Goal: Book appointment/travel/reservation

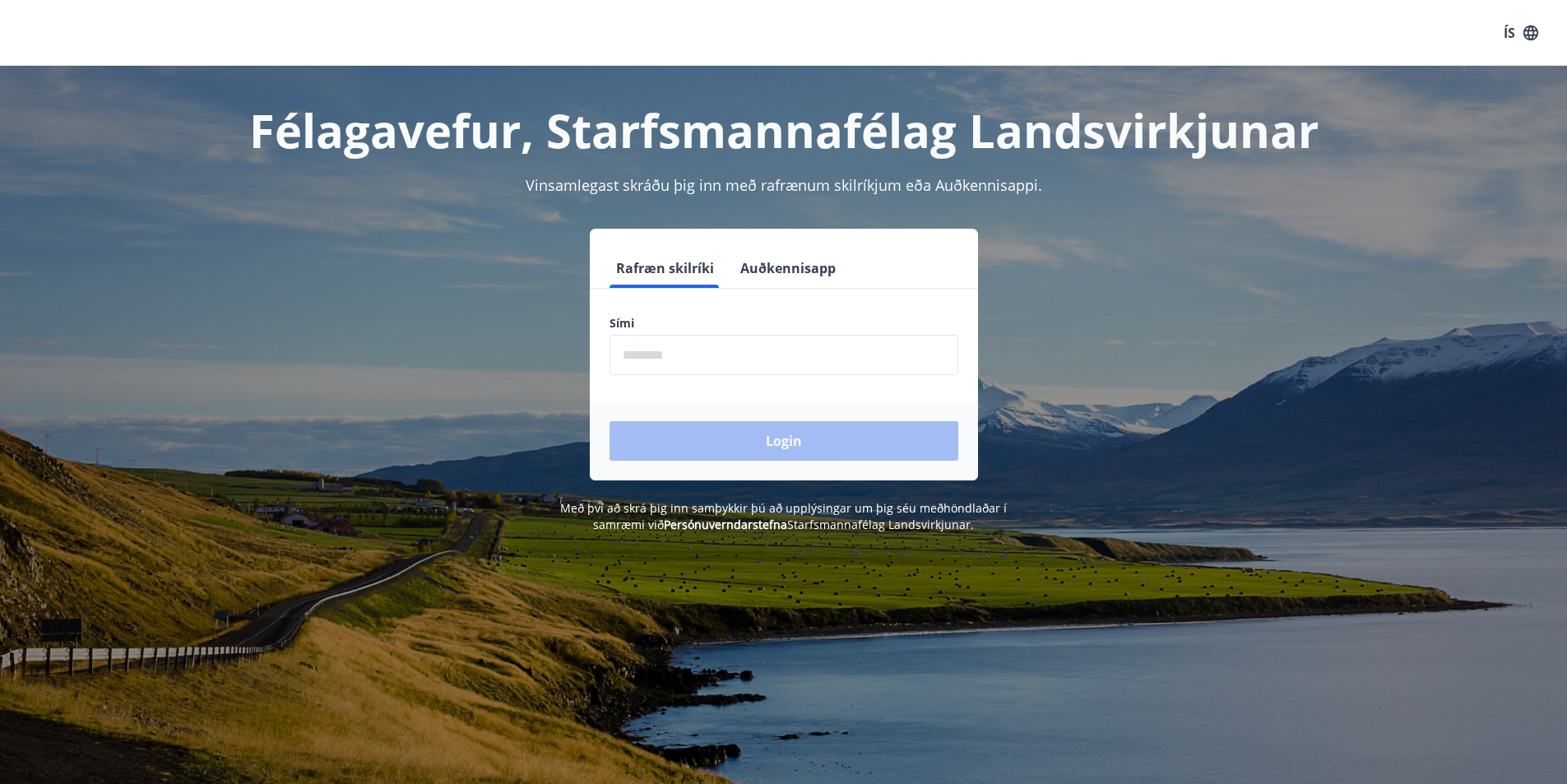
click at [682, 346] on input "phone" at bounding box center [784, 354] width 349 height 41
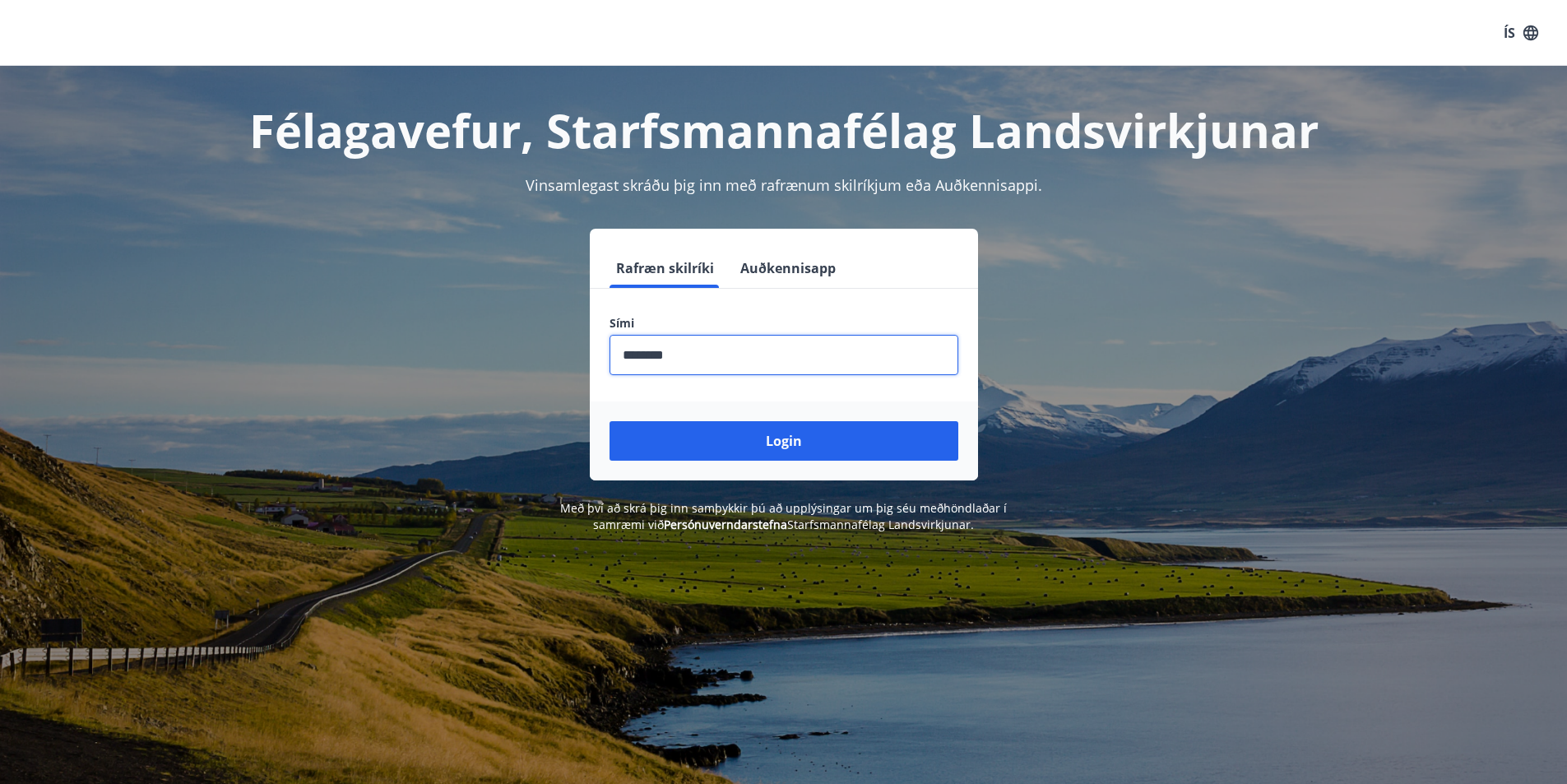
type input "********"
click at [610, 421] on button "Login" at bounding box center [784, 441] width 349 height 40
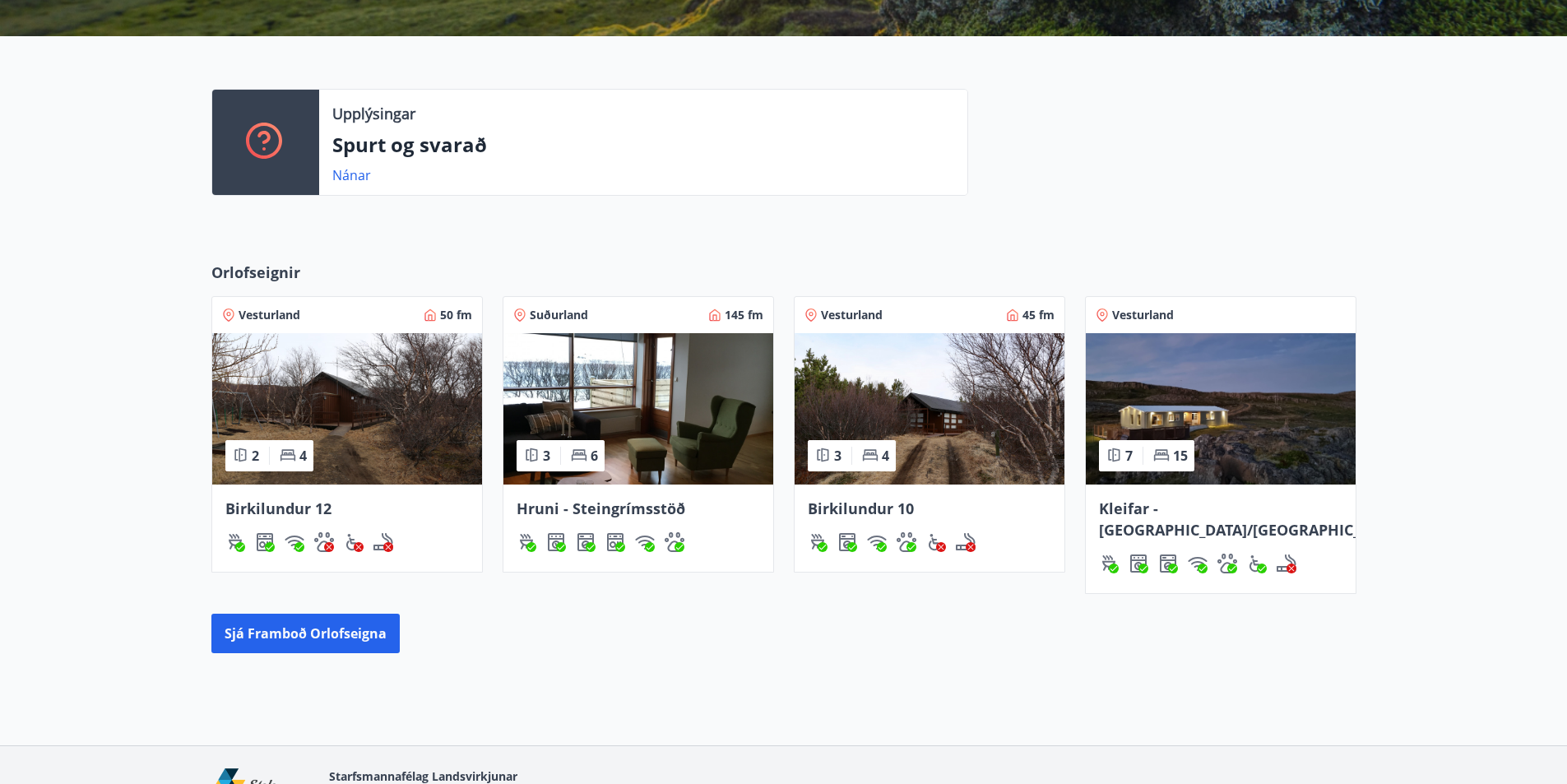
scroll to position [452, 0]
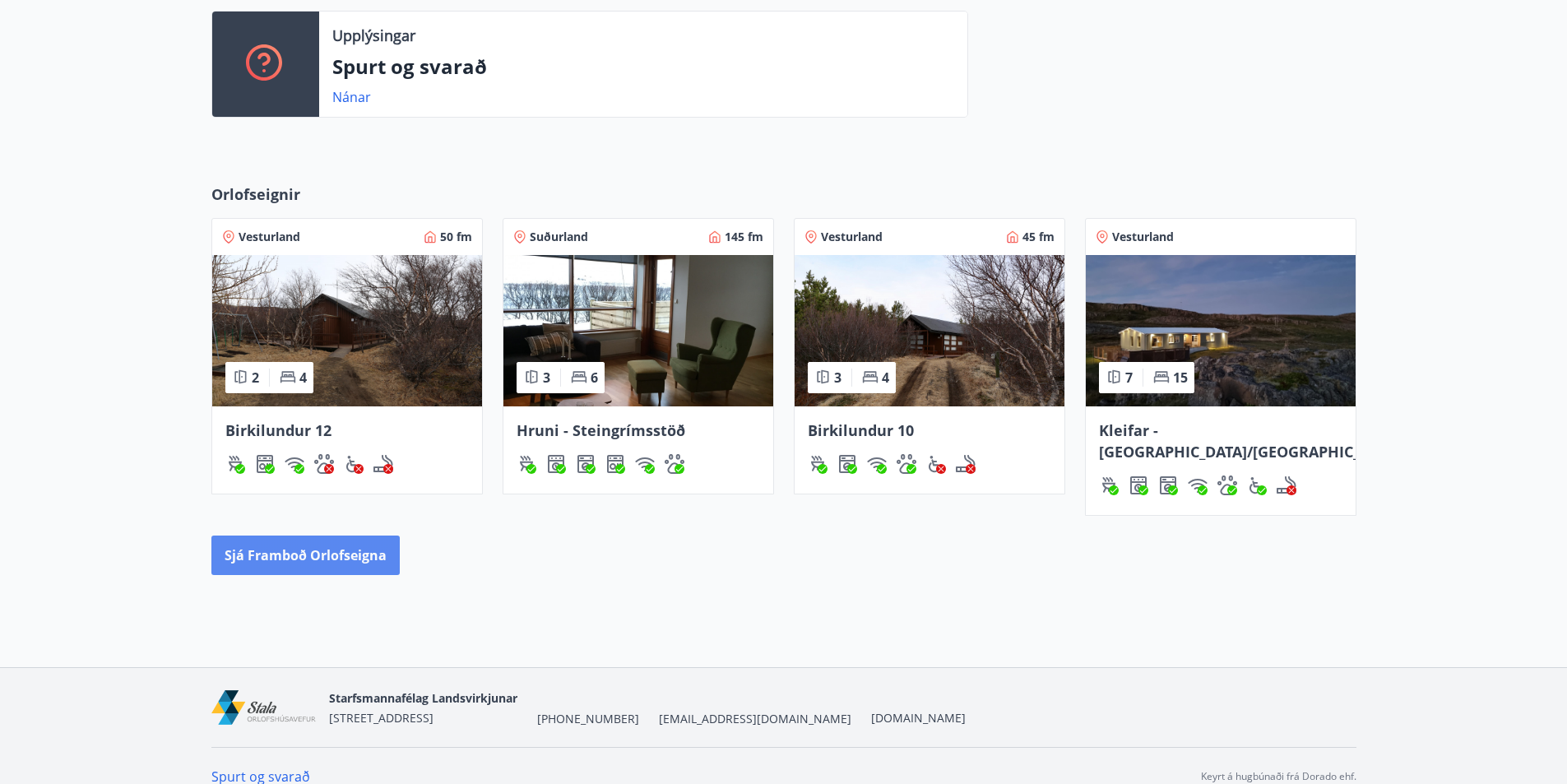
click at [337, 535] on button "Sjá framboð orlofseigna" at bounding box center [305, 555] width 188 height 40
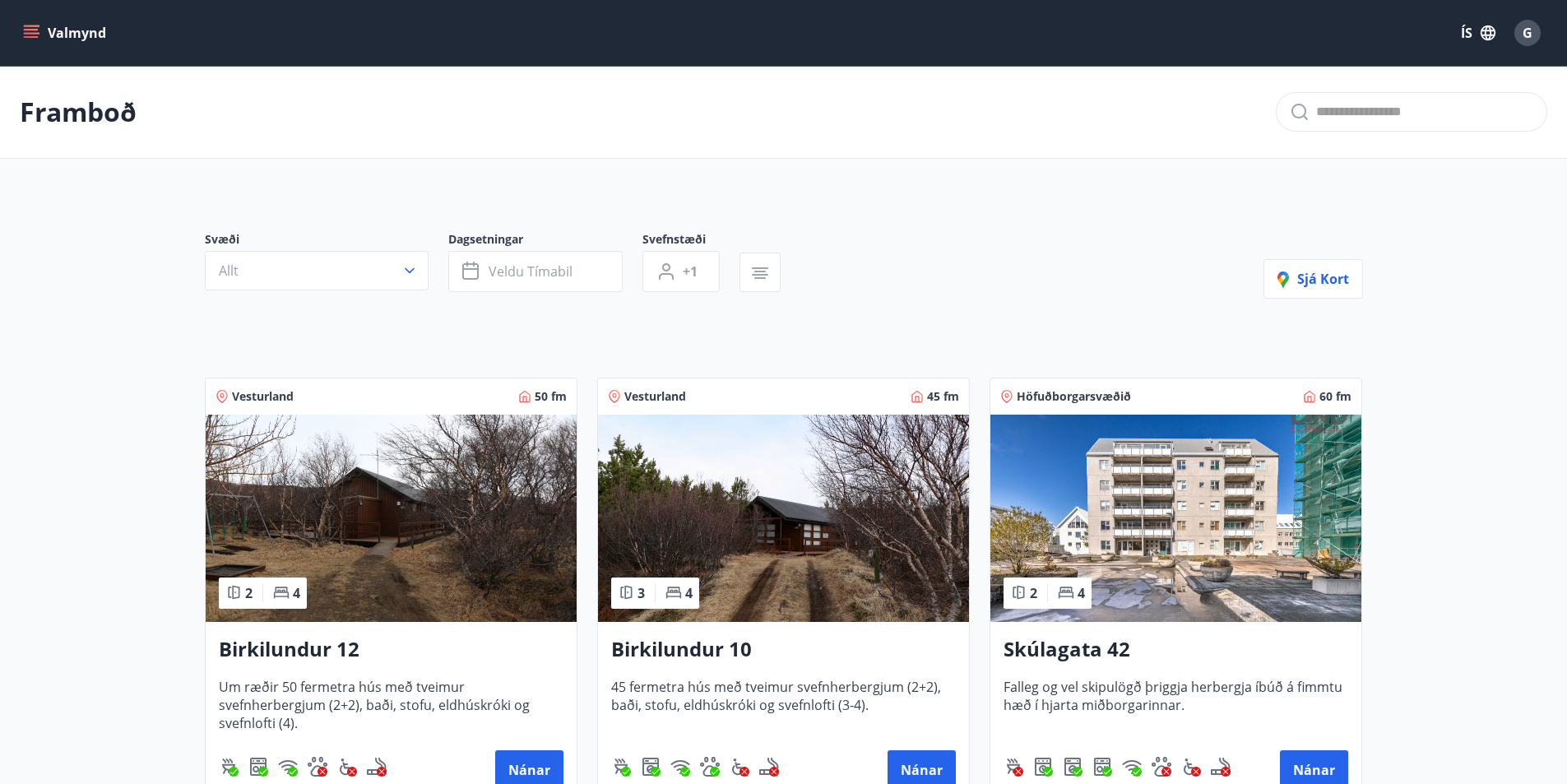
click at [35, 28] on icon "menu" at bounding box center [32, 33] width 17 height 17
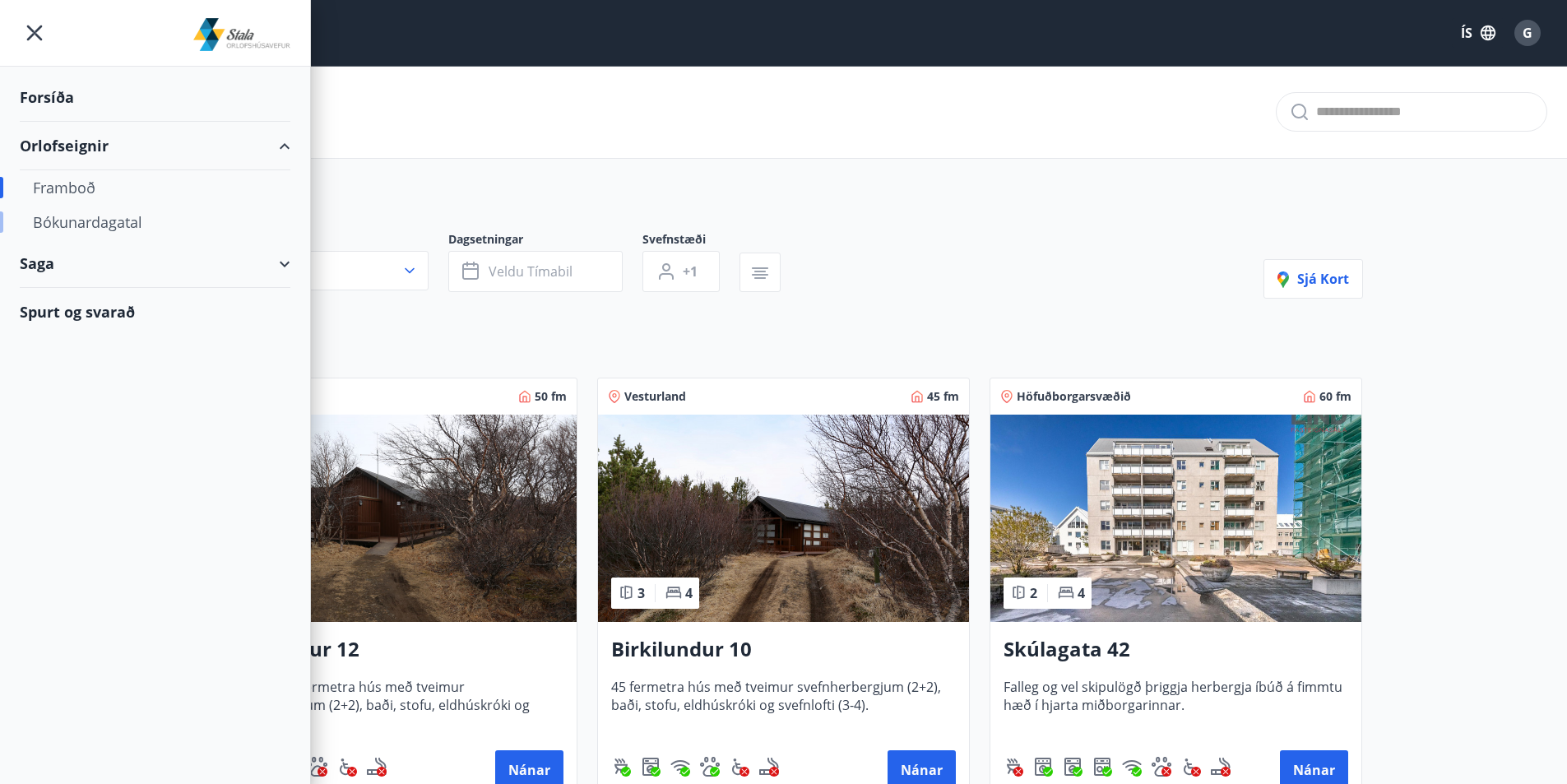
click at [94, 222] on div "Bókunardagatal" at bounding box center [155, 222] width 244 height 35
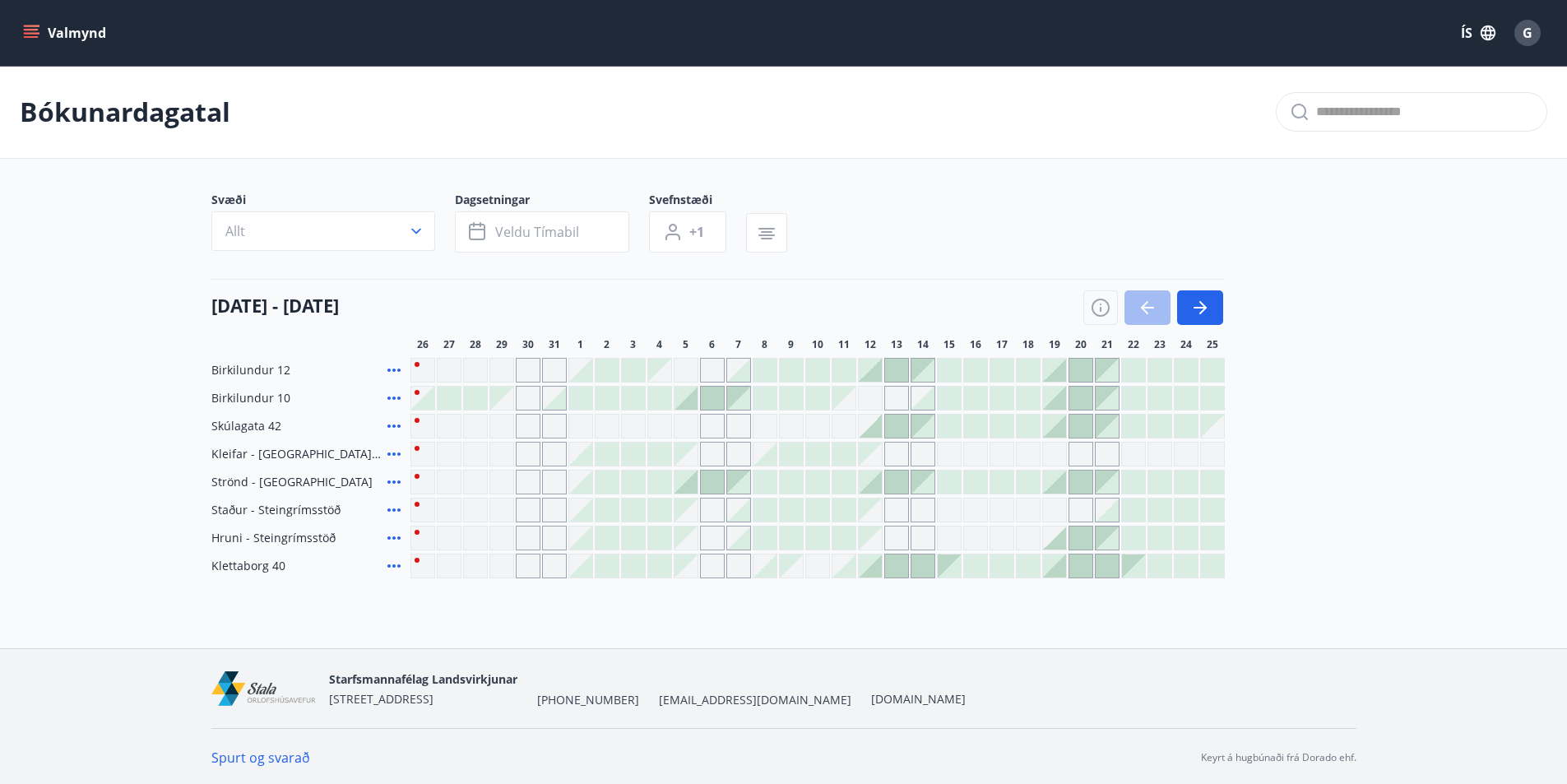
scroll to position [2, 0]
click at [1203, 310] on icon "button" at bounding box center [1200, 305] width 20 height 20
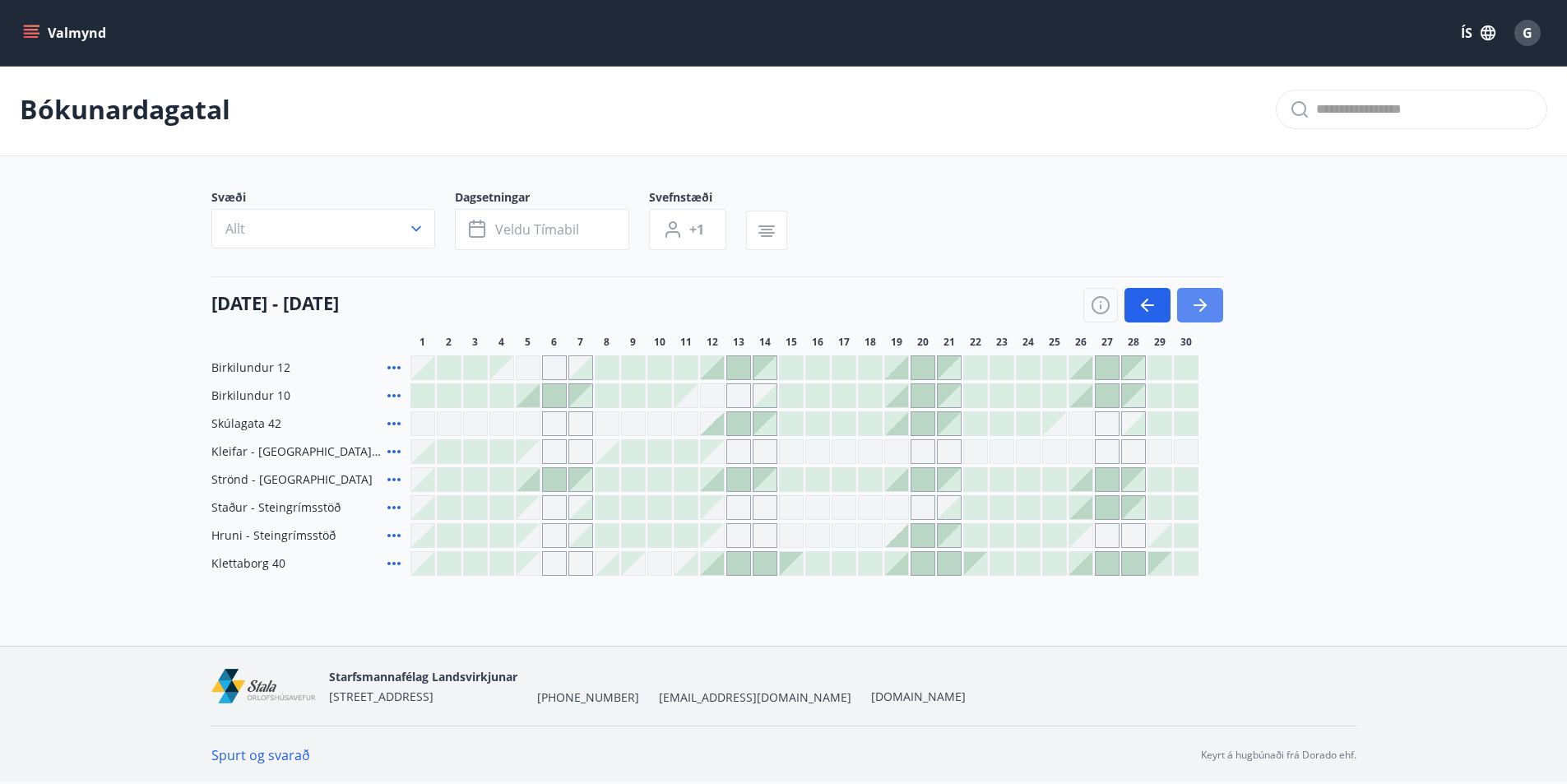
click at [1203, 310] on icon "button" at bounding box center [1200, 305] width 20 height 20
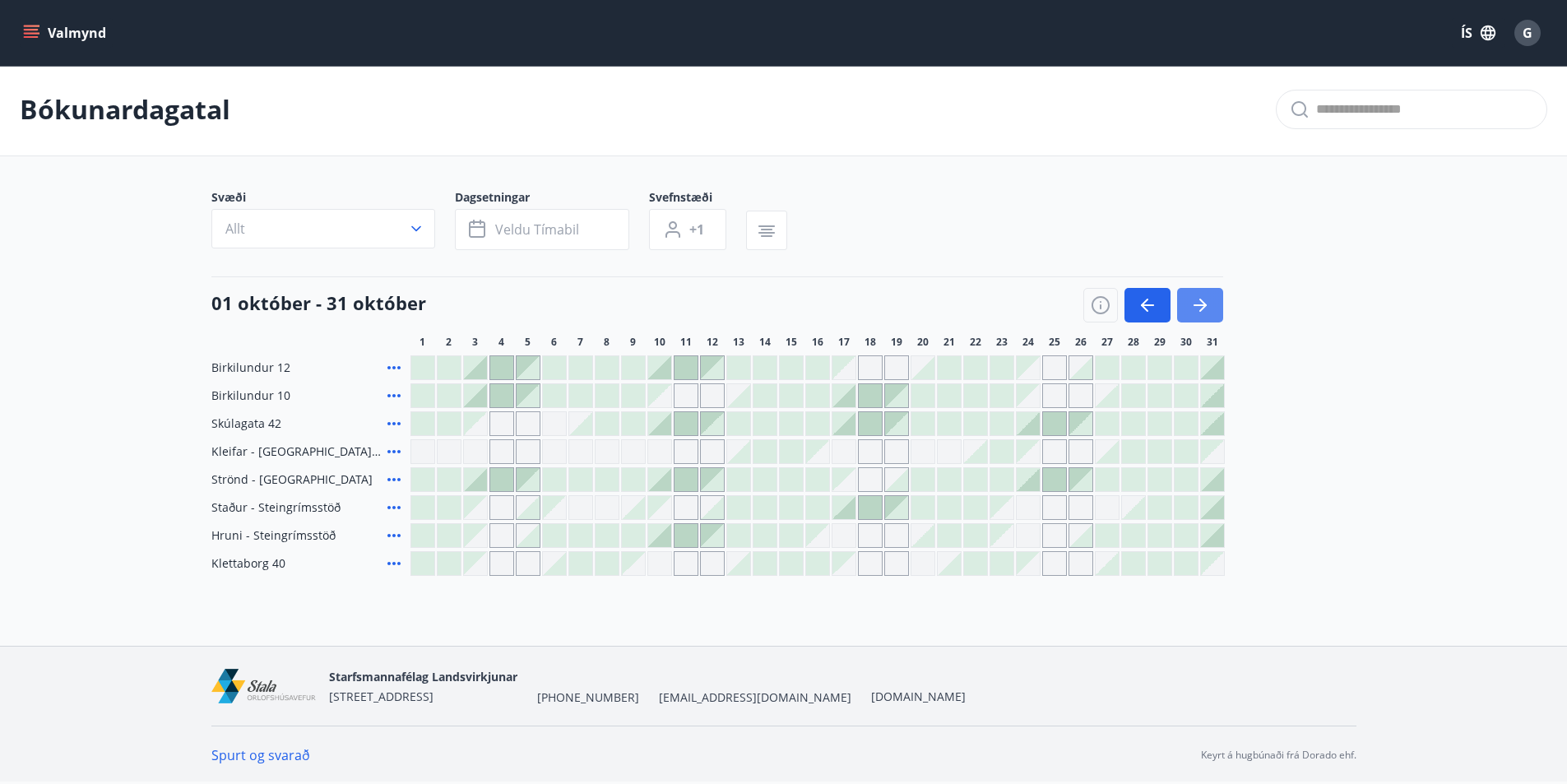
click at [1203, 310] on icon "button" at bounding box center [1200, 305] width 20 height 20
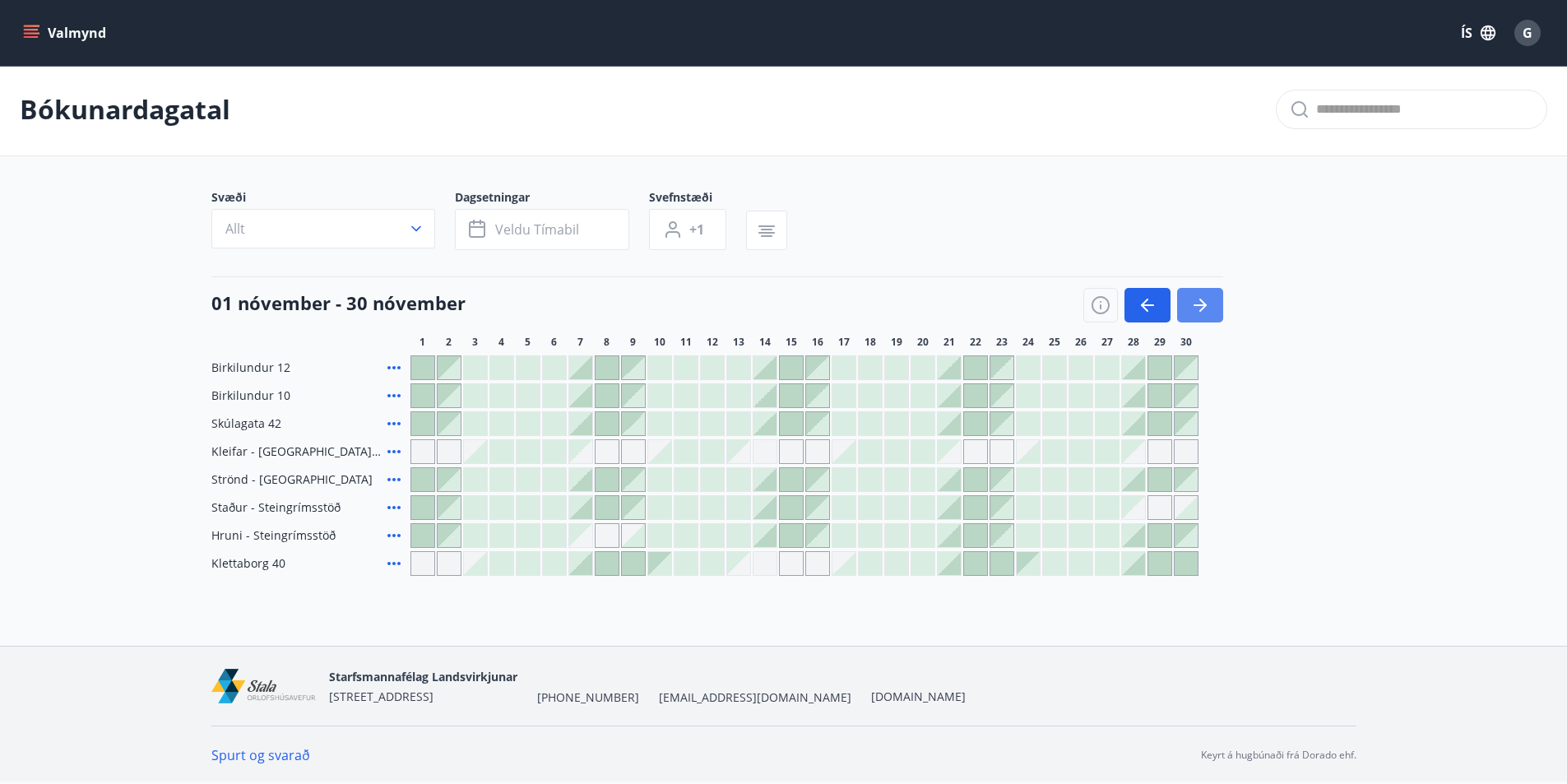
click at [1203, 310] on icon "button" at bounding box center [1200, 305] width 20 height 20
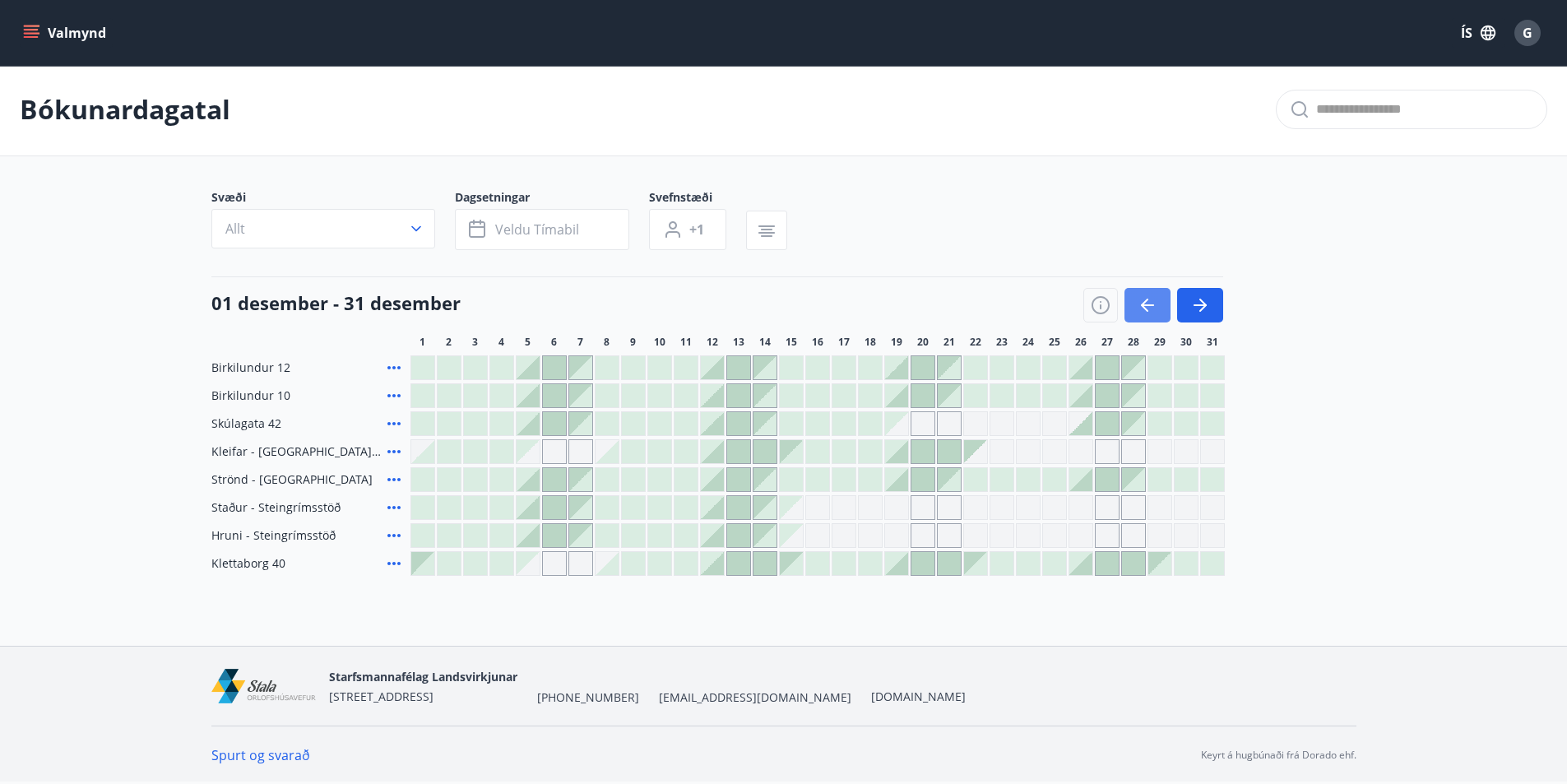
click at [1134, 299] on button "button" at bounding box center [1148, 305] width 46 height 35
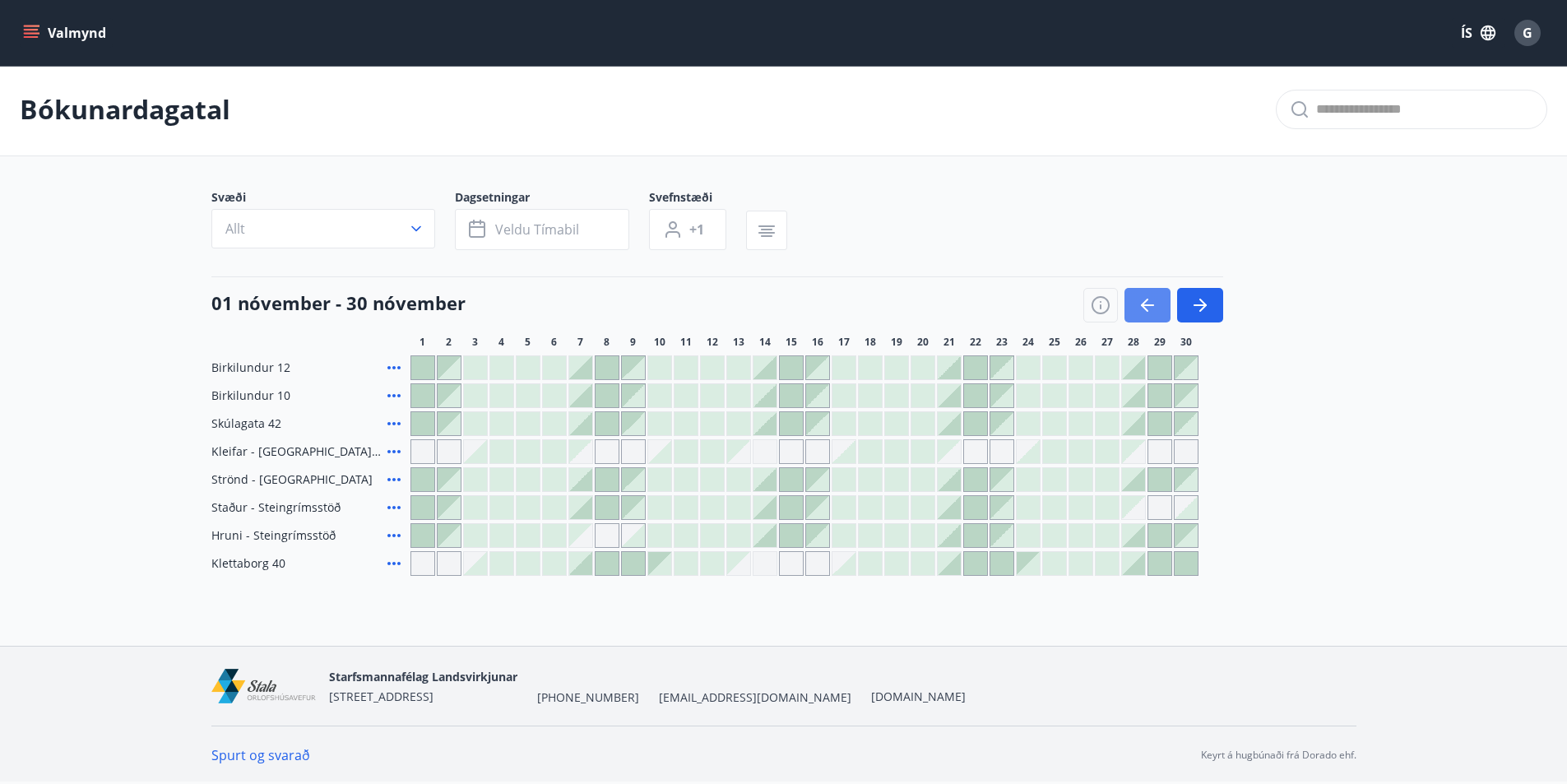
click at [1148, 311] on icon "button" at bounding box center [1145, 305] width 7 height 13
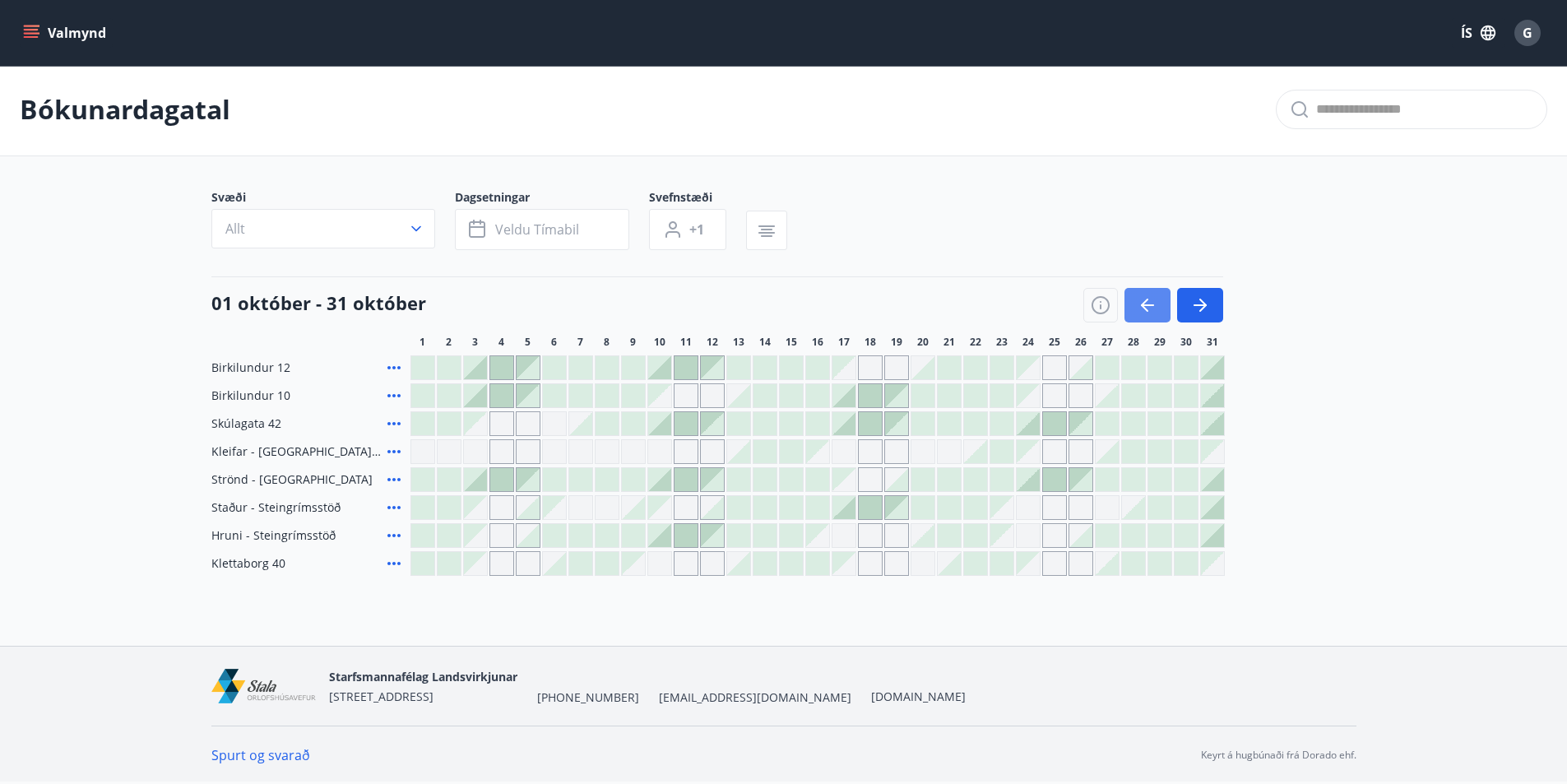
click at [1148, 311] on icon "button" at bounding box center [1145, 305] width 7 height 13
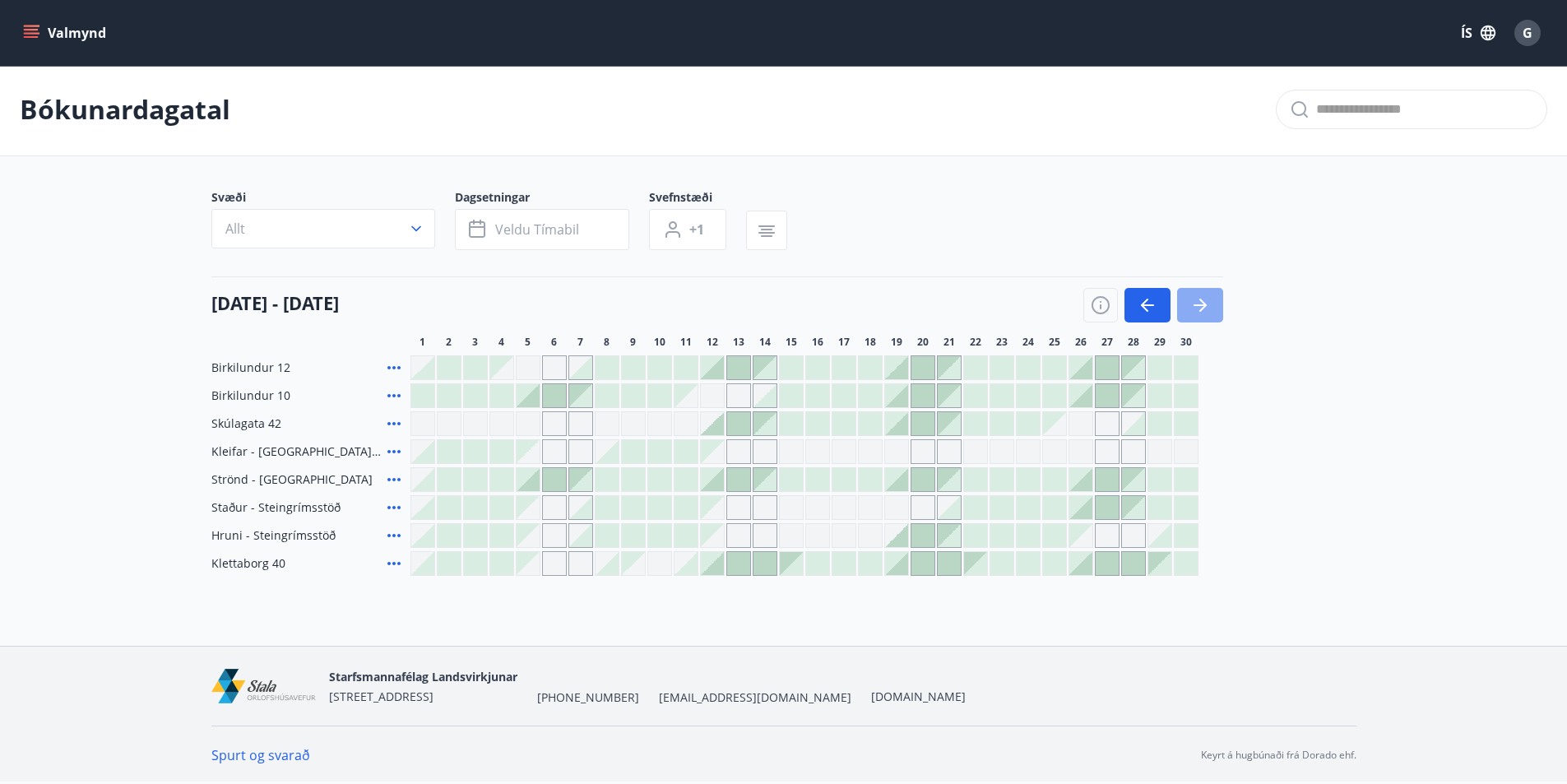
click at [1208, 308] on icon "button" at bounding box center [1200, 305] width 20 height 20
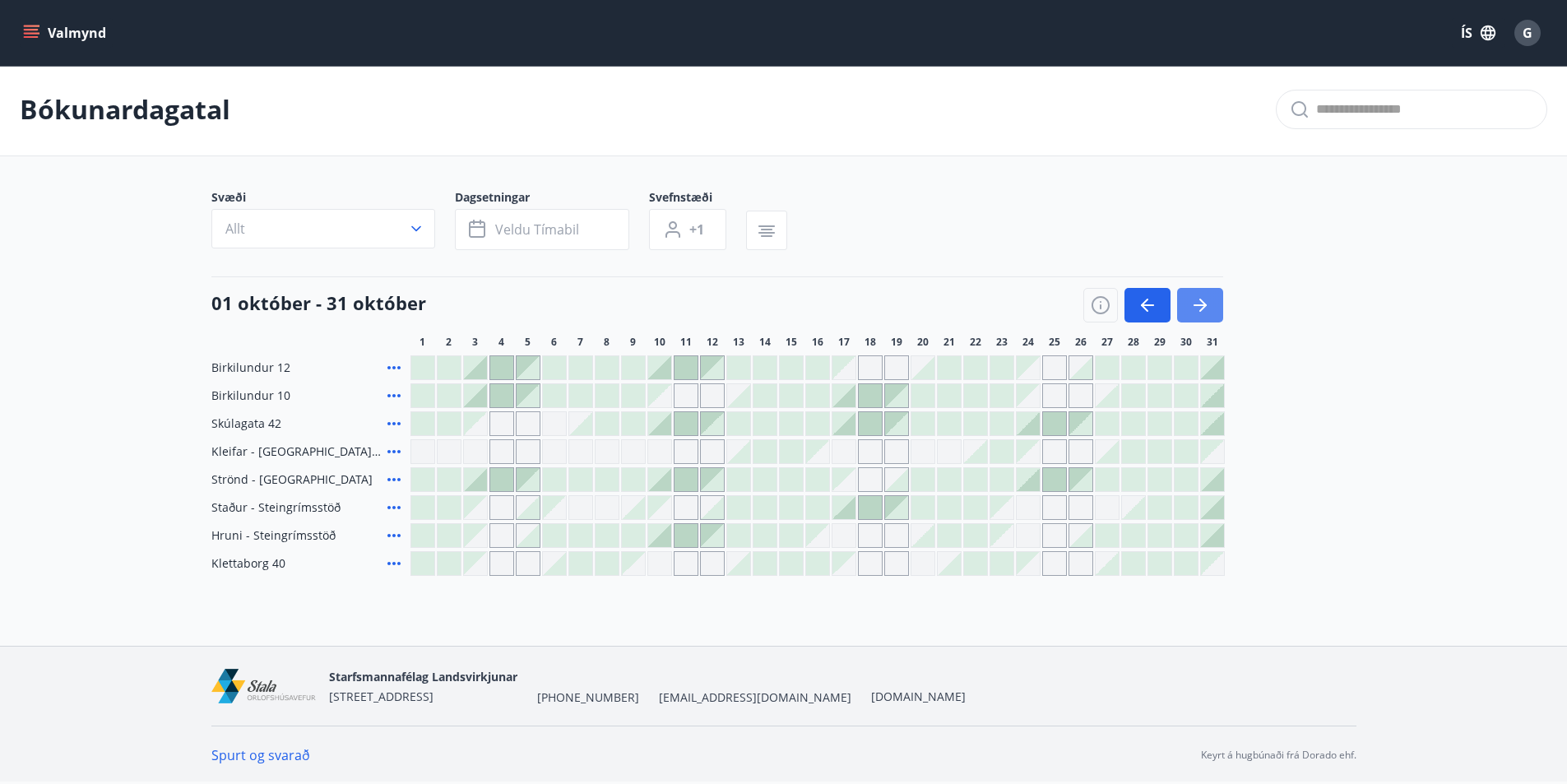
click at [1208, 308] on icon "button" at bounding box center [1200, 305] width 20 height 20
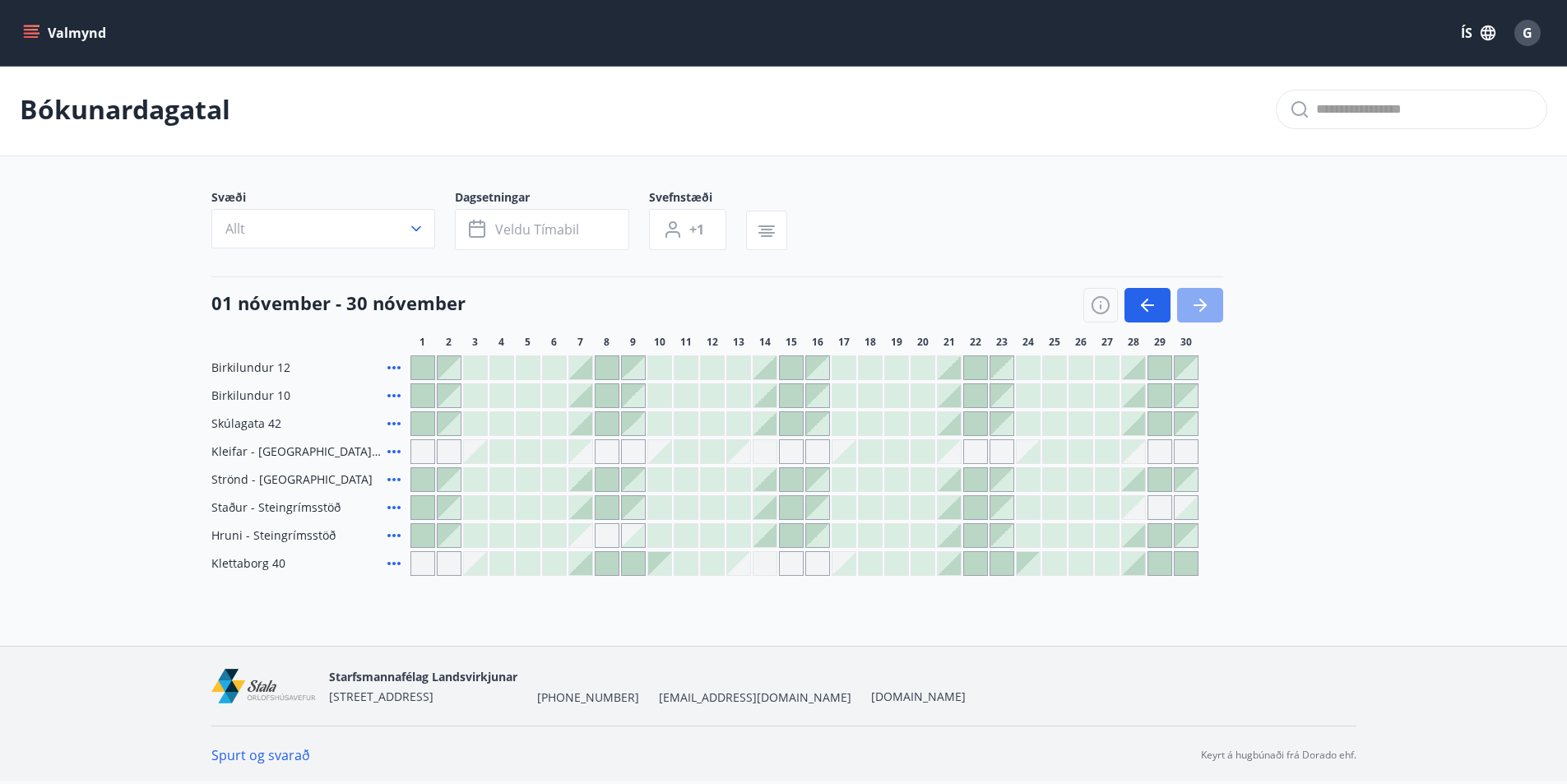
click at [1208, 308] on icon "button" at bounding box center [1200, 305] width 20 height 20
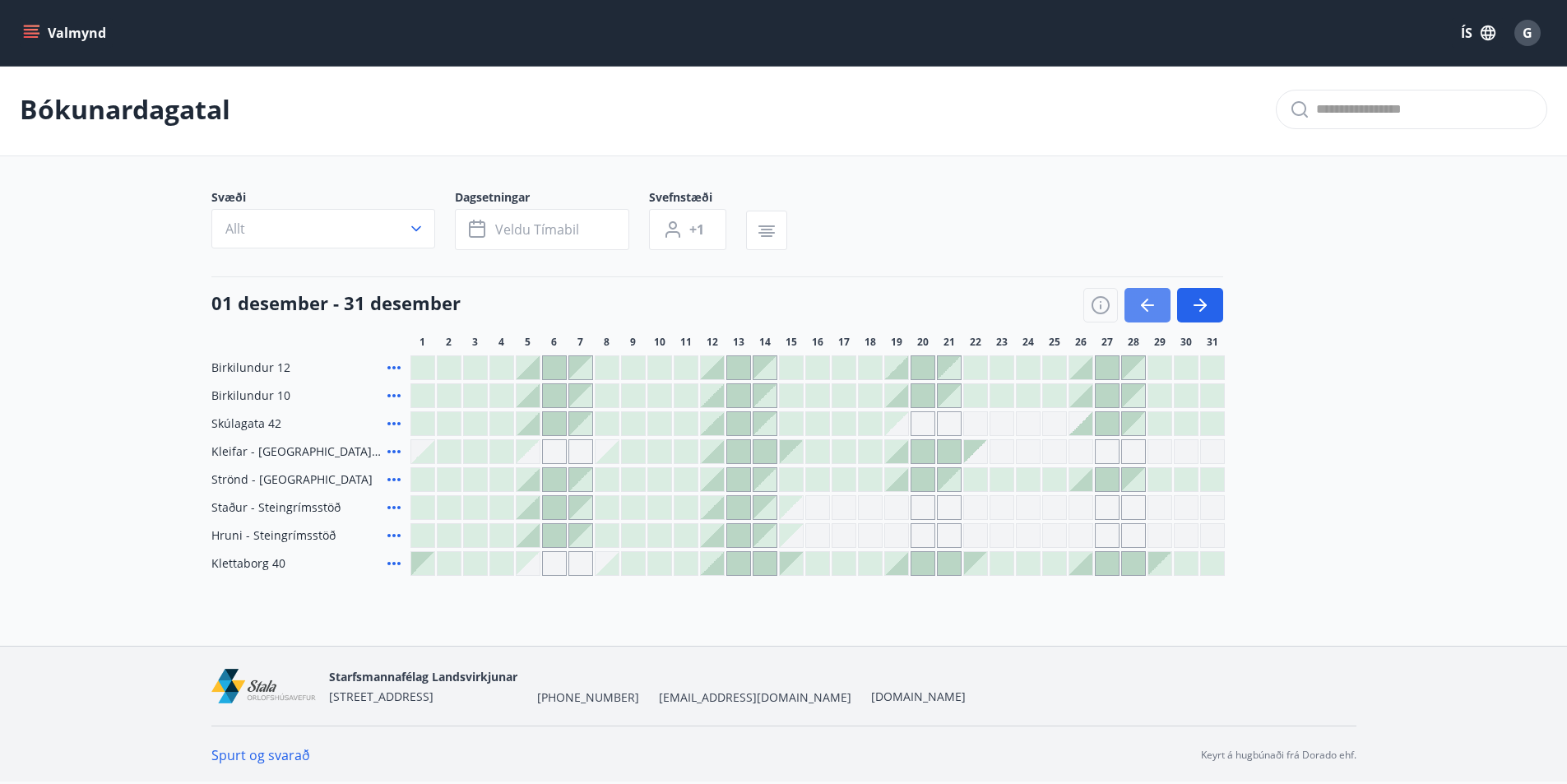
click at [1134, 301] on button "button" at bounding box center [1148, 305] width 46 height 35
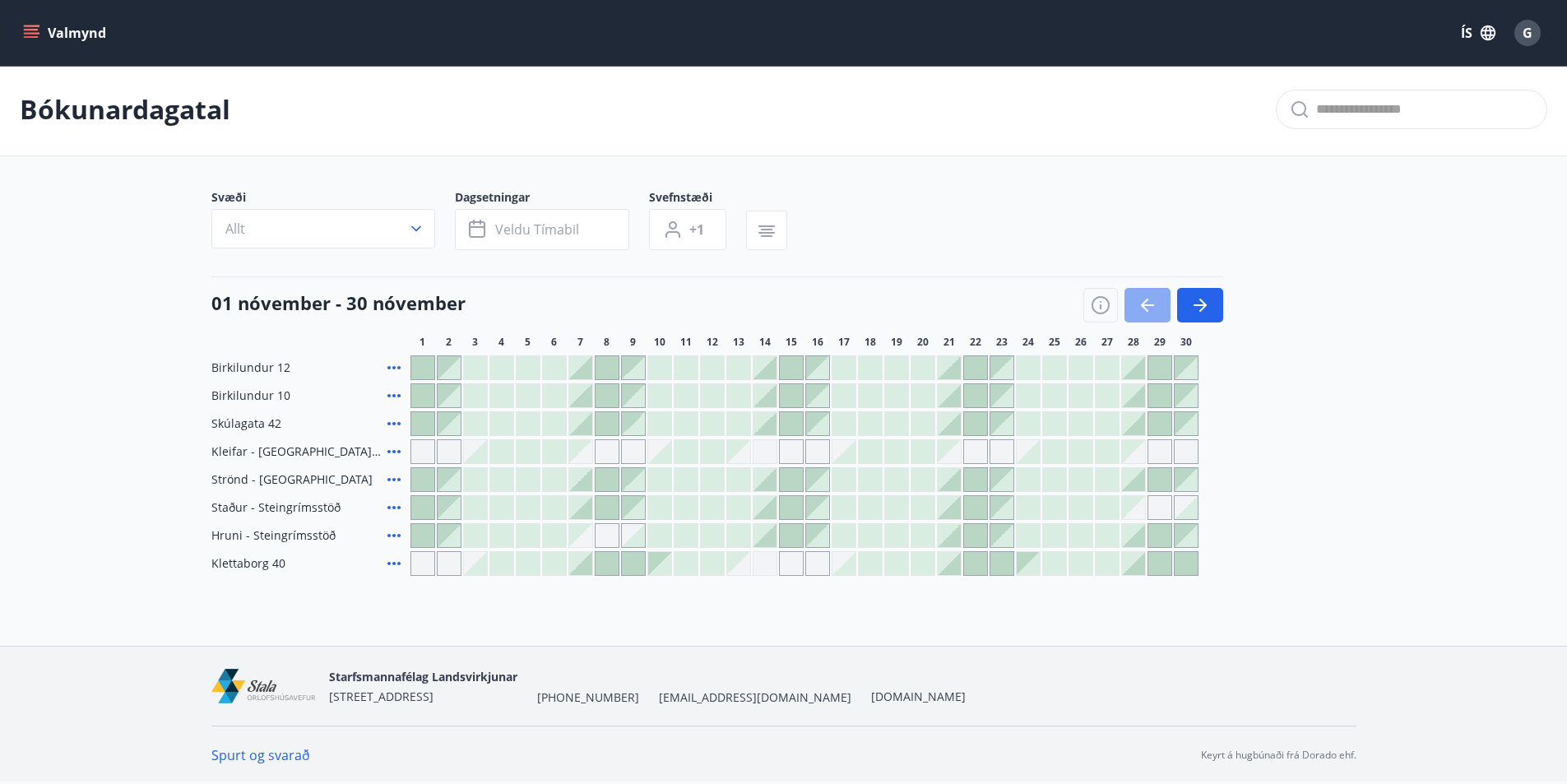
click at [1140, 304] on icon "button" at bounding box center [1148, 305] width 20 height 20
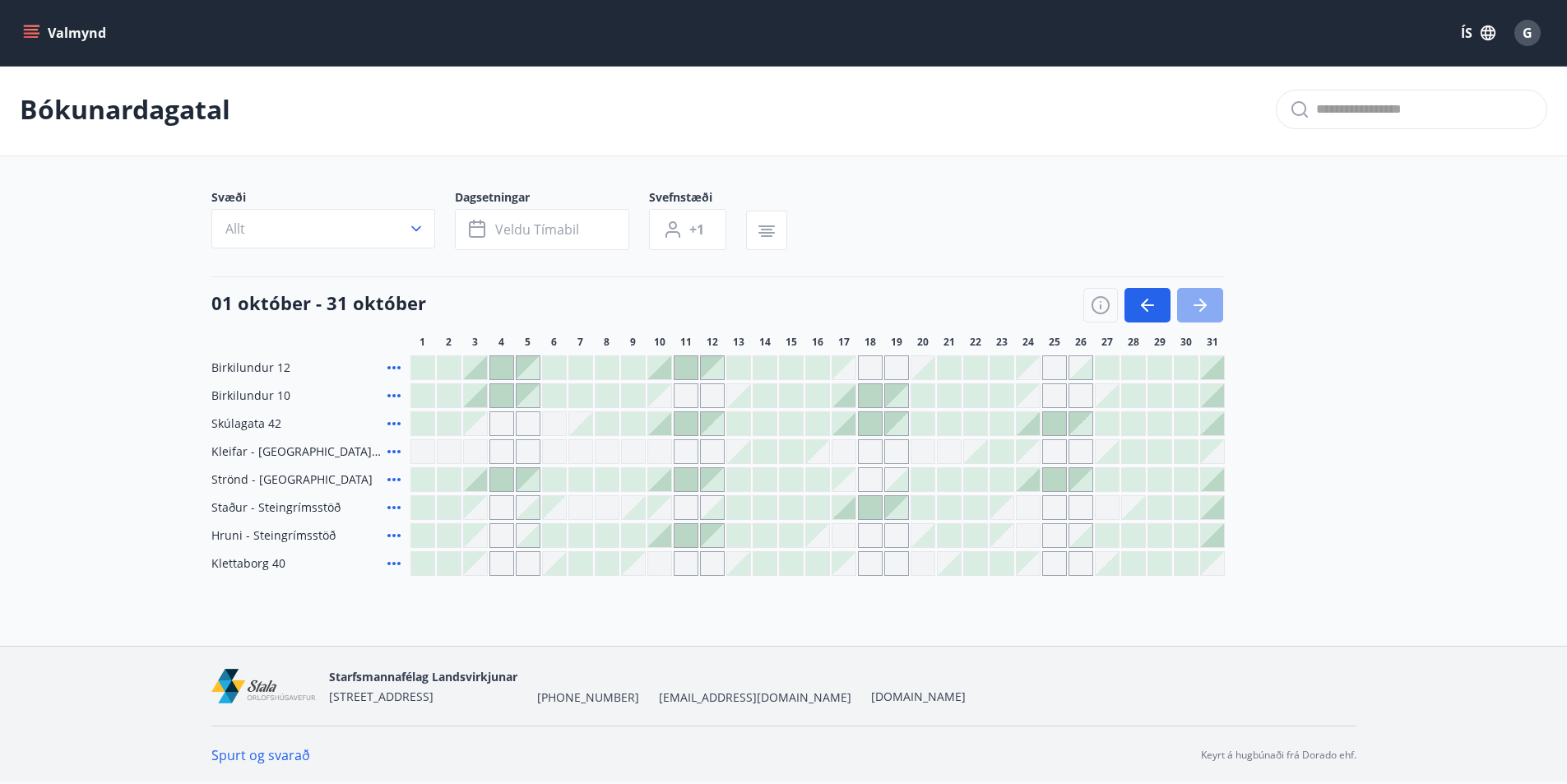
click at [1201, 314] on icon "button" at bounding box center [1200, 305] width 20 height 20
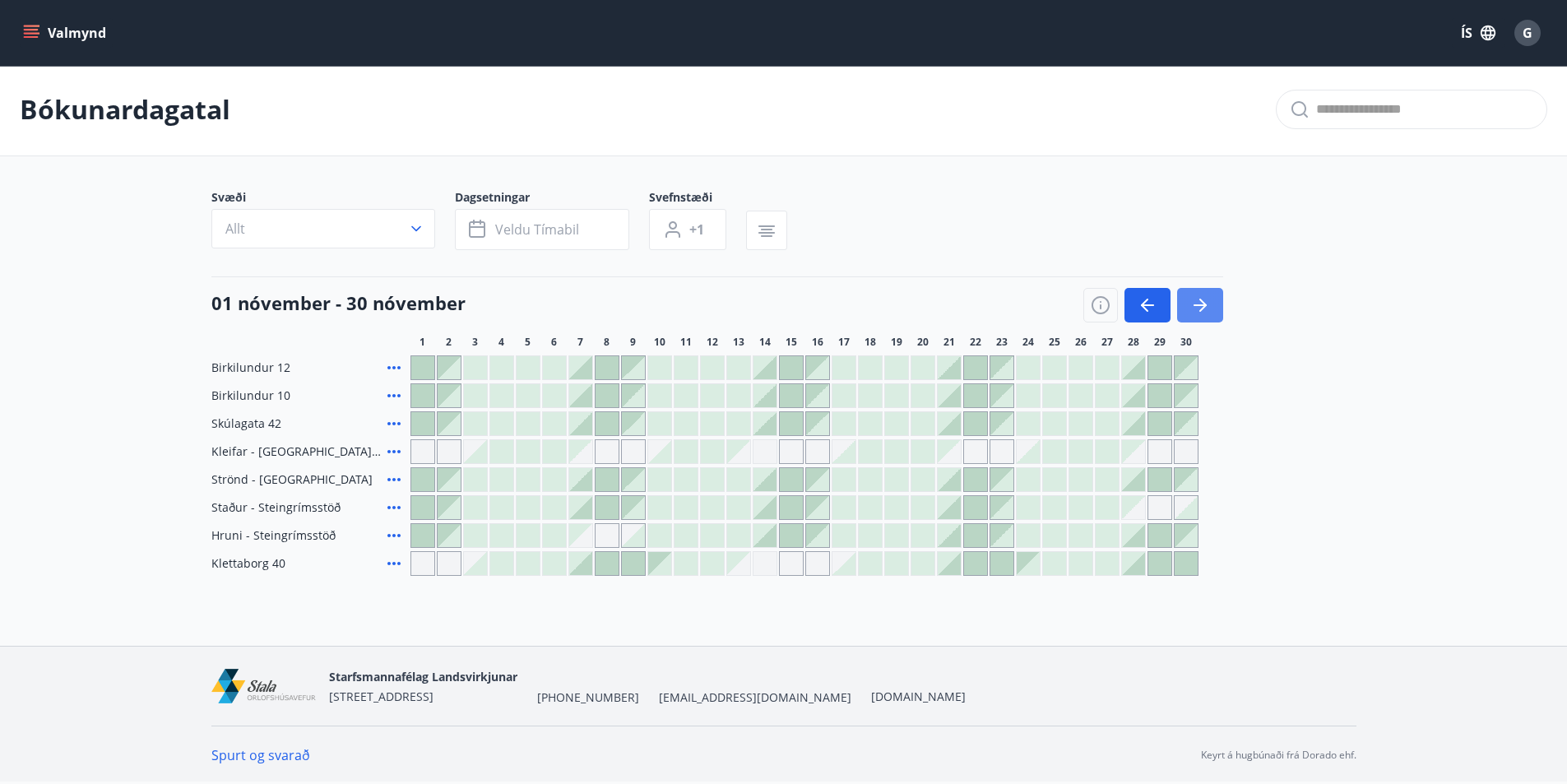
click at [1215, 305] on button "button" at bounding box center [1200, 305] width 46 height 35
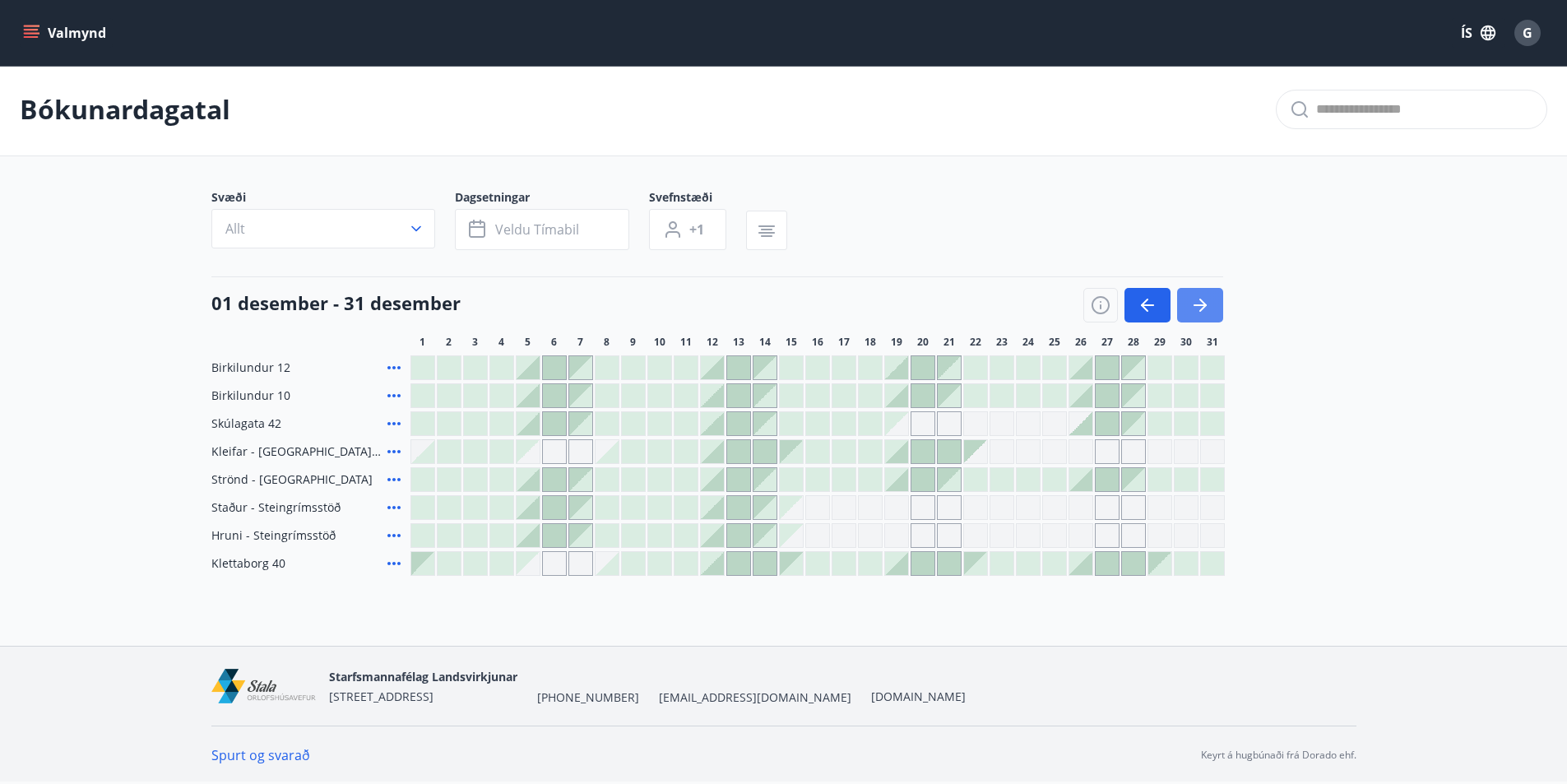
click at [1204, 302] on icon "button" at bounding box center [1200, 305] width 20 height 20
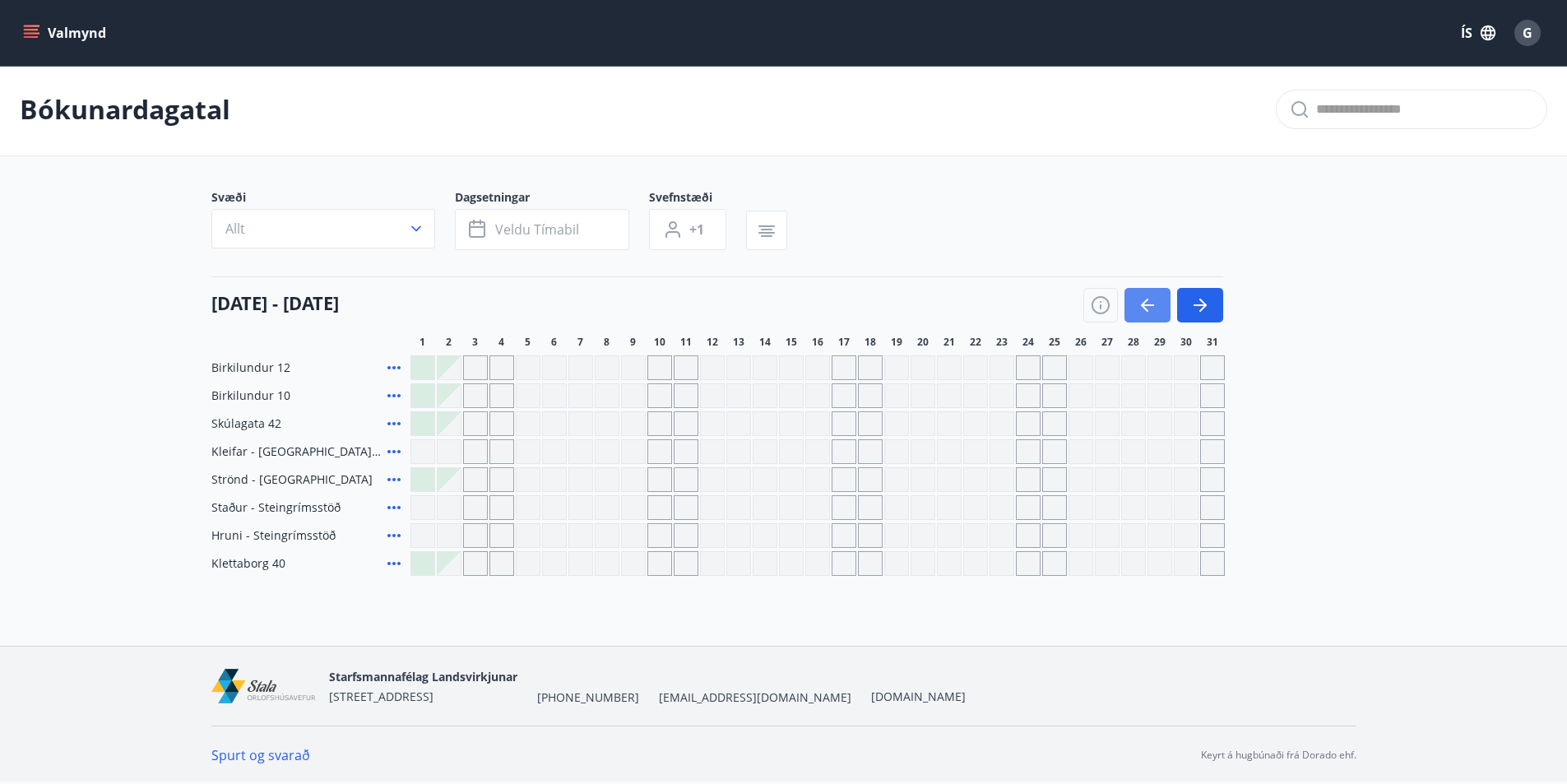
click at [1159, 312] on button "button" at bounding box center [1148, 305] width 46 height 35
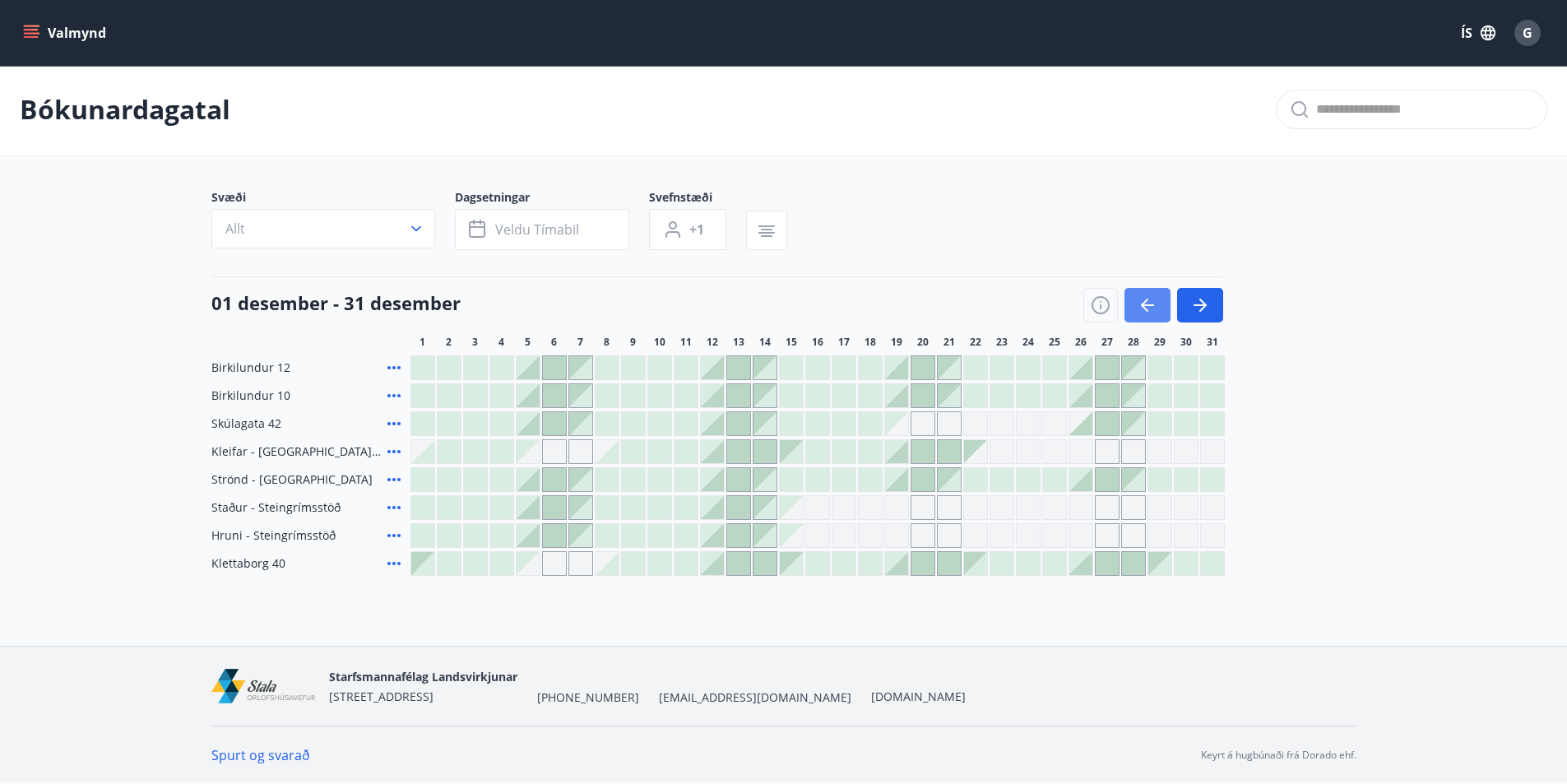
click at [1159, 312] on button "button" at bounding box center [1148, 305] width 46 height 35
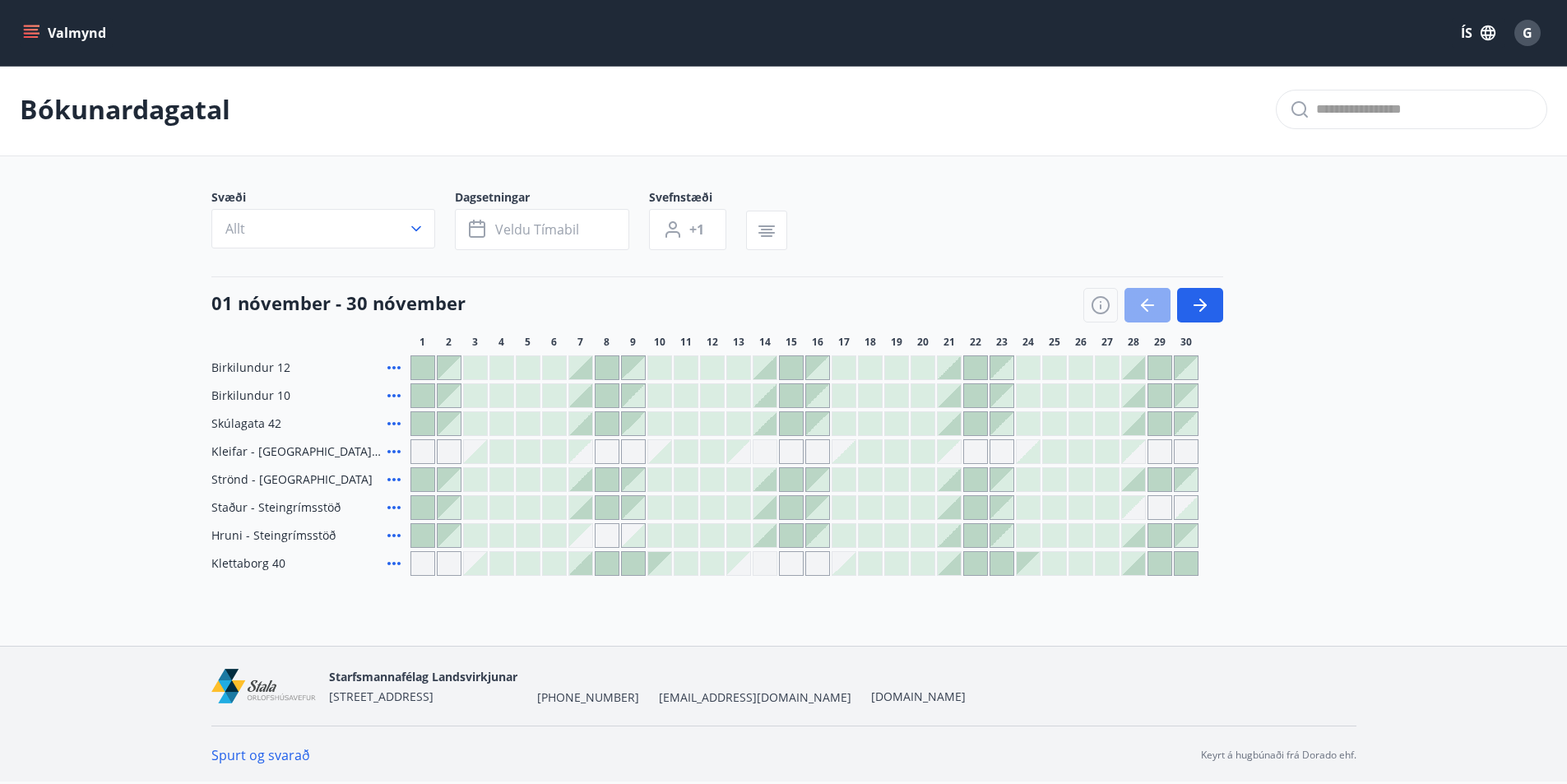
click at [1159, 312] on button "button" at bounding box center [1148, 305] width 46 height 35
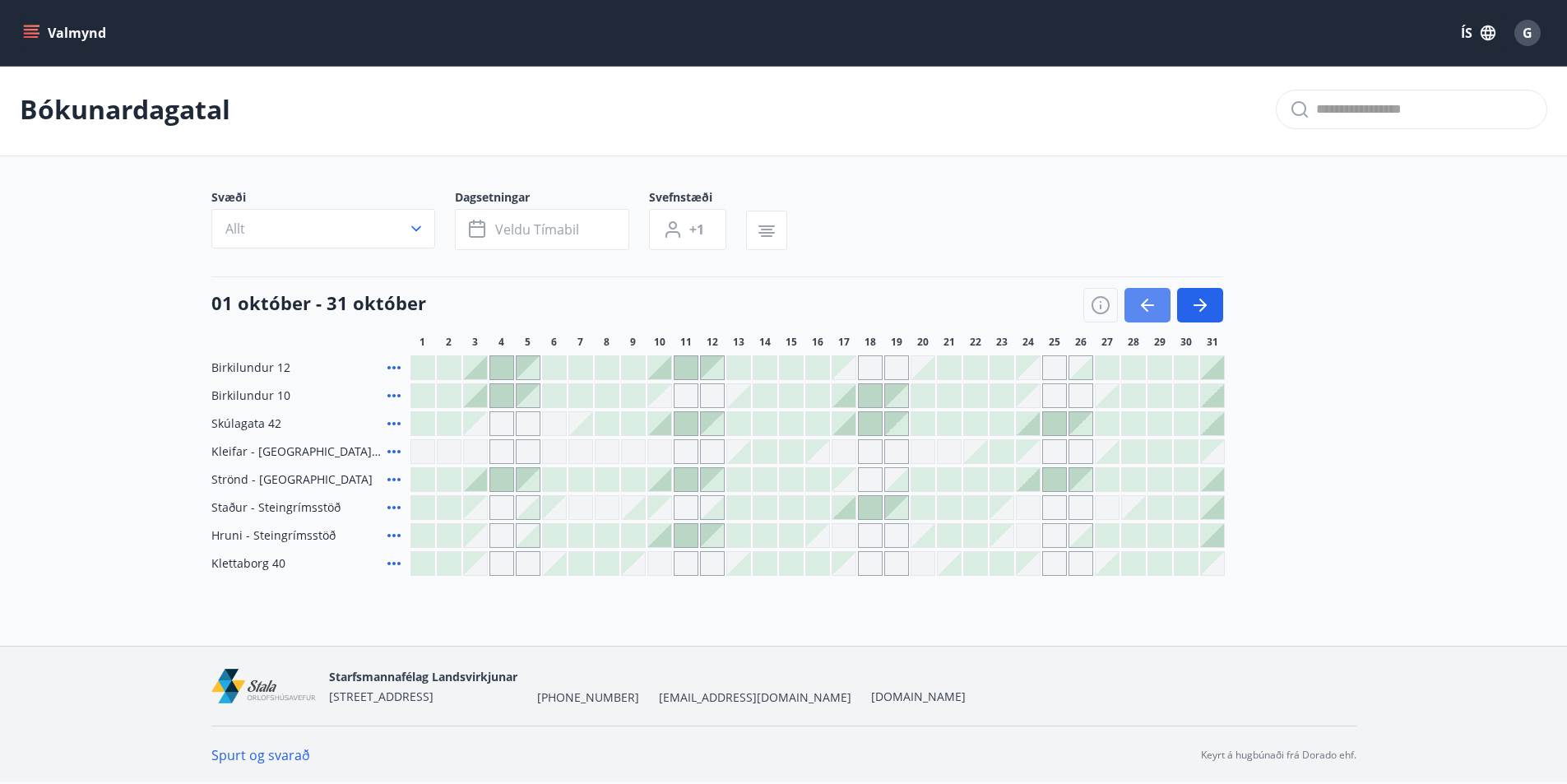
click at [1159, 312] on button "button" at bounding box center [1148, 305] width 46 height 35
